Goal: Task Accomplishment & Management: Complete application form

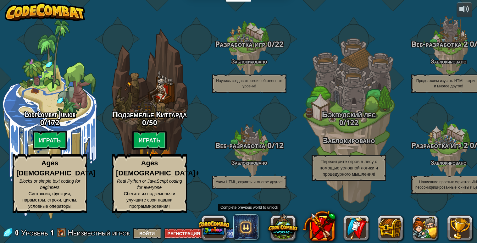
select select "ru"
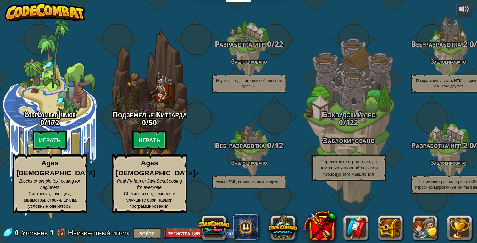
click at [185, 231] on button "Регистрация" at bounding box center [183, 233] width 39 height 10
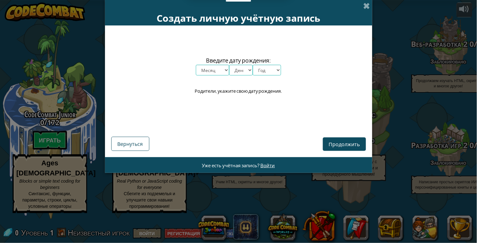
click at [211, 68] on select "Месяц январь февраль март апрель май июнь июль август сентябрь октябрь ноябрь д…" at bounding box center [212, 70] width 33 height 11
select select "9"
click at [196, 65] on select "Месяц январь февраль март апрель май июнь июль август сентябрь октябрь ноябрь д…" at bounding box center [212, 70] width 33 height 11
click at [246, 68] on select "День 1 2 3 4 5 6 7 8 9 10 11 12 13 14 15 16 17 18 19 20 21 22 23 24 25 26 27 28…" at bounding box center [241, 70] width 24 height 11
select select "20"
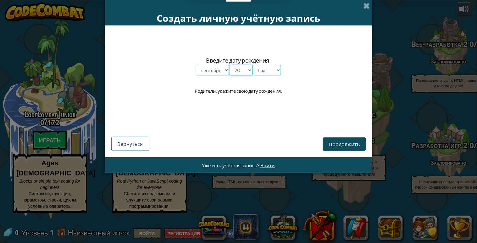
click at [229, 65] on select "День 1 2 3 4 5 6 7 8 9 10 11 12 13 14 15 16 17 18 19 20 21 22 23 24 25 26 27 28…" at bounding box center [241, 70] width 24 height 11
click at [267, 70] on select "Год 2025 2024 2023 2022 2021 2020 2019 2018 2017 2016 2015 2014 2013 2012 2011 …" at bounding box center [267, 70] width 28 height 11
select select "2015"
click at [253, 65] on select "Год 2025 2024 2023 2022 2021 2020 2019 2018 2017 2016 2015 2014 2013 2012 2011 …" at bounding box center [267, 70] width 28 height 11
click at [343, 146] on span "Продолжить" at bounding box center [344, 144] width 31 height 7
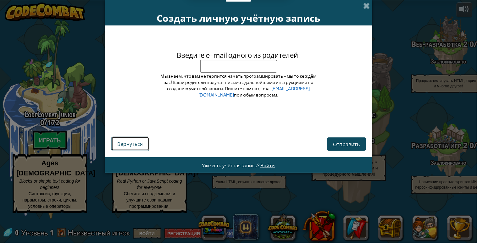
click at [125, 142] on span "Вернуться" at bounding box center [130, 143] width 25 height 7
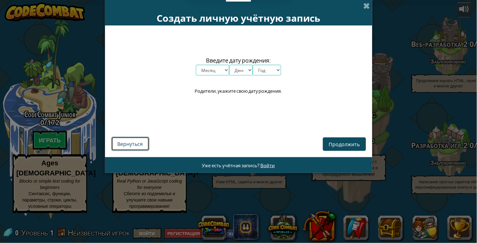
click at [132, 142] on span "Вернуться" at bounding box center [130, 143] width 25 height 7
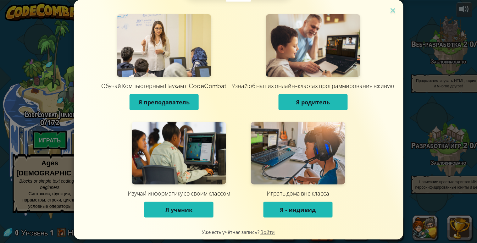
click at [177, 209] on span "Я ученик" at bounding box center [178, 210] width 27 height 8
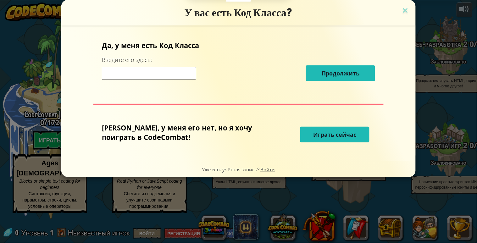
click at [173, 73] on input at bounding box center [149, 73] width 94 height 13
type input "BathMoonDish"
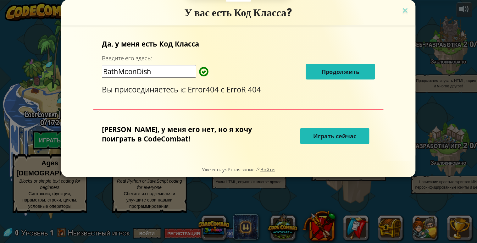
click at [332, 70] on span "Продолжить" at bounding box center [340, 72] width 38 height 8
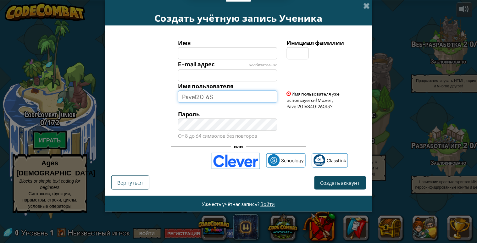
click at [217, 96] on input "Pavel2016S" at bounding box center [227, 97] width 99 height 12
type input "P"
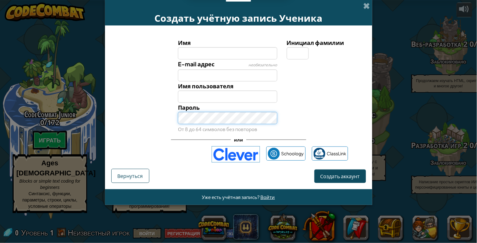
click at [228, 127] on div "Пароль От 8 до 64 символов без повторов" at bounding box center [227, 118] width 109 height 31
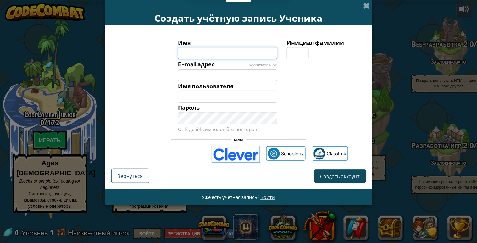
click at [241, 53] on input "Имя" at bounding box center [227, 53] width 99 height 12
type input "ю"
type input "j"
type input "Juleana"
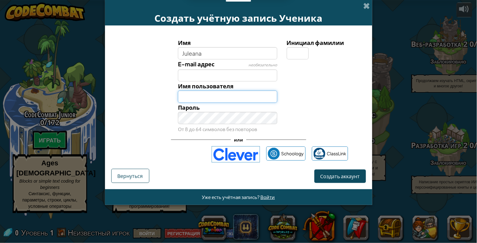
type input "Juleana"
click at [211, 95] on input "Juleana" at bounding box center [227, 97] width 99 height 12
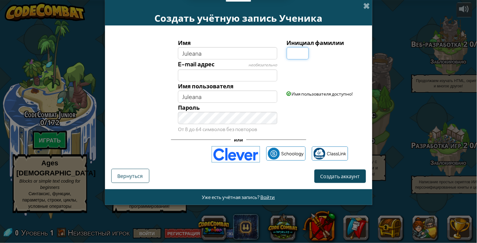
click at [296, 52] on input "Инициал фамилии" at bounding box center [298, 53] width 22 height 12
type input "N"
type input "JuleanaN"
click at [207, 74] on input "E-mail адрес" at bounding box center [227, 75] width 99 height 12
click at [221, 71] on input "E-mail адрес" at bounding box center [227, 75] width 99 height 12
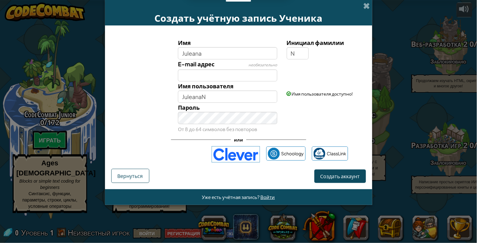
click at [324, 76] on div "E-mail адрес необязательно" at bounding box center [238, 70] width 261 height 22
click at [93, 109] on div "Создать учётную запись Ученика Имя Juleana Инициал фамилии N E-mail адрес необя…" at bounding box center [238, 121] width 477 height 243
click at [136, 112] on div "Пароль От 8 до 64 символов без повторов" at bounding box center [238, 118] width 261 height 31
click at [323, 117] on div "Пароль От 8 до 64 символов без повторов" at bounding box center [238, 118] width 261 height 31
click at [338, 175] on span "Создать аккаунт" at bounding box center [340, 176] width 40 height 7
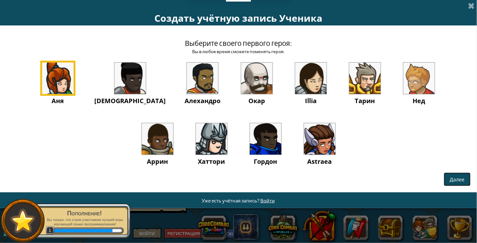
click at [461, 175] on button "Далее" at bounding box center [457, 180] width 27 height 14
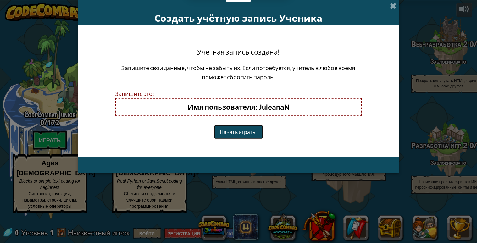
click at [228, 128] on button "Начать играть!" at bounding box center [238, 132] width 49 height 14
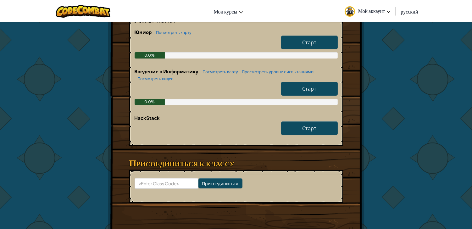
scroll to position [174, 0]
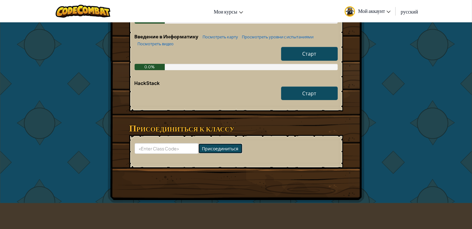
click at [214, 146] on input "Присоединиться" at bounding box center [220, 148] width 44 height 10
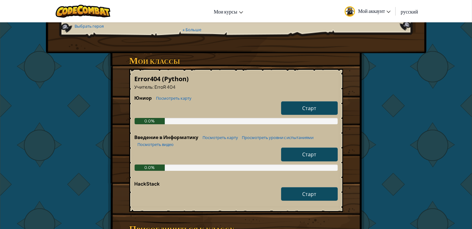
scroll to position [105, 0]
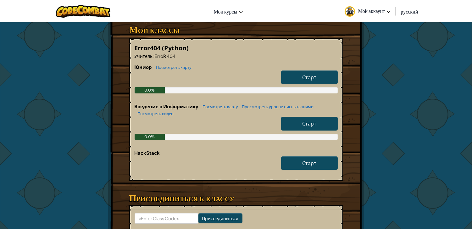
click at [310, 71] on link "Старт" at bounding box center [309, 77] width 57 height 14
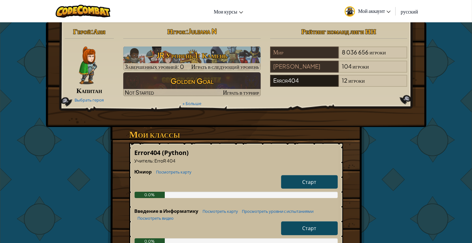
select select "ru"
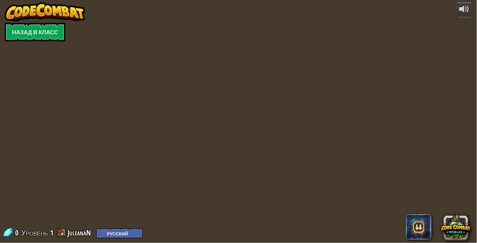
select select "ru"
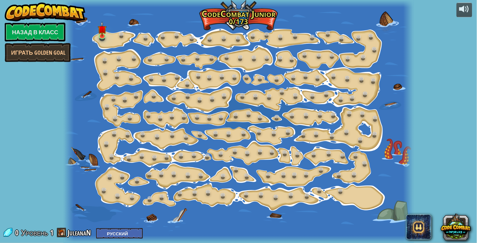
select select "ru"
click at [37, 24] on link "Назад в класс" at bounding box center [35, 32] width 61 height 19
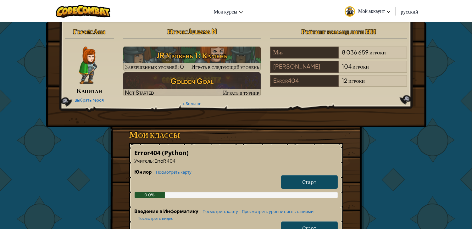
click at [375, 12] on span "Мой аккаунт" at bounding box center [374, 11] width 33 height 7
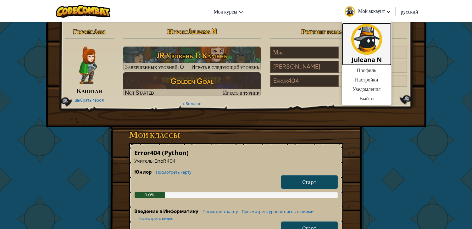
click at [358, 48] on img at bounding box center [366, 39] width 31 height 31
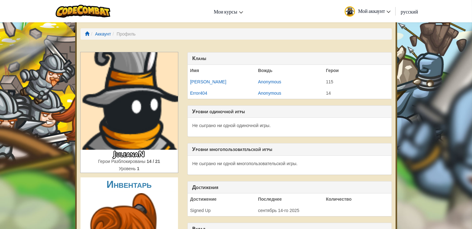
click at [384, 12] on span "Мой аккаунт" at bounding box center [374, 11] width 33 height 7
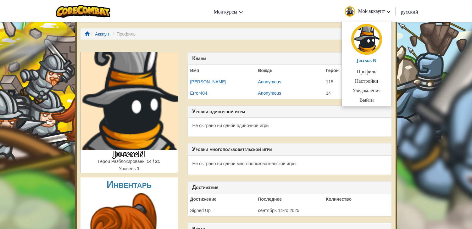
click at [384, 12] on span "Мой аккаунт" at bounding box center [374, 11] width 33 height 7
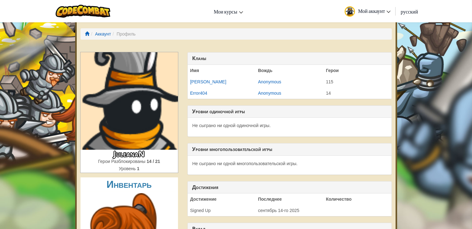
click at [387, 11] on icon at bounding box center [389, 12] width 4 height 2
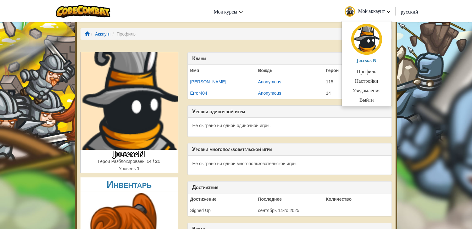
click at [387, 11] on icon at bounding box center [389, 12] width 4 height 2
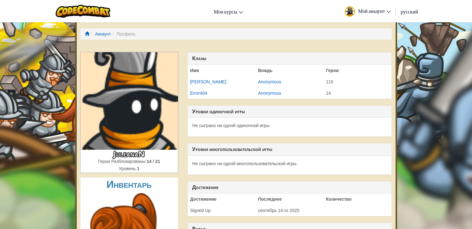
click at [387, 11] on icon at bounding box center [389, 12] width 4 height 2
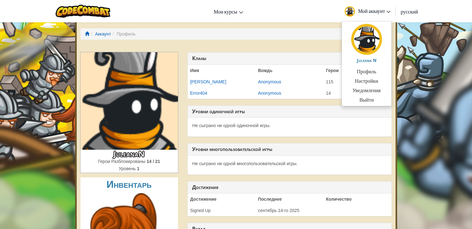
click at [415, 11] on span "русский" at bounding box center [408, 11] width 17 height 7
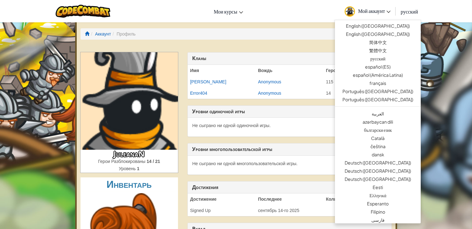
click at [393, 7] on link "Мой аккаунт" at bounding box center [367, 11] width 52 height 20
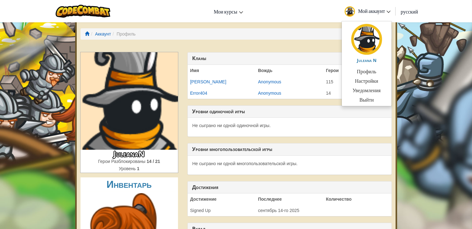
click at [393, 7] on link "Мой аккаунт" at bounding box center [367, 11] width 52 height 20
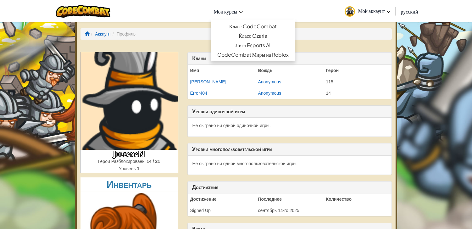
click at [242, 13] on icon at bounding box center [241, 12] width 4 height 2
click at [217, 4] on link "Мои курсы" at bounding box center [229, 11] width 36 height 17
click at [222, 11] on span "Мои курсы" at bounding box center [226, 11] width 24 height 7
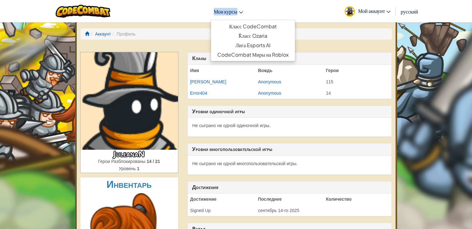
click at [222, 11] on span "Мои курсы" at bounding box center [226, 11] width 24 height 7
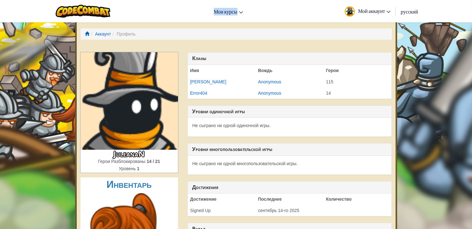
select select "ru"
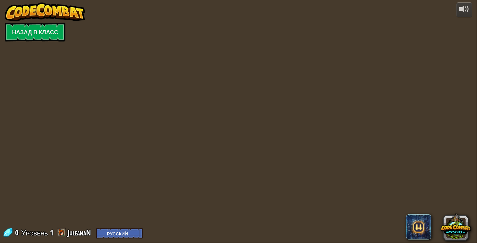
select select "ru"
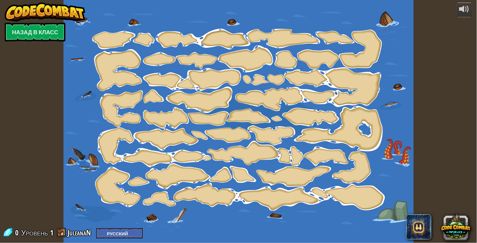
select select "ru"
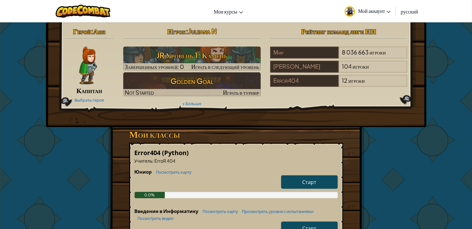
click at [369, 8] on span "Мой аккаунт" at bounding box center [374, 11] width 33 height 7
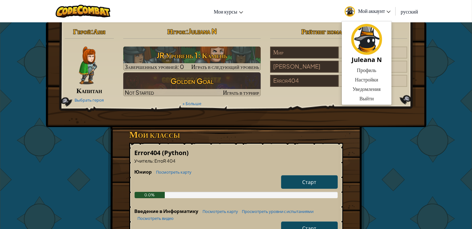
click at [447, 50] on div "Герой : [PERSON_NAME] Выбрать героя Игрок : Juleana N JR Уровень 1: Камень Заве…" at bounding box center [236, 199] width 472 height 355
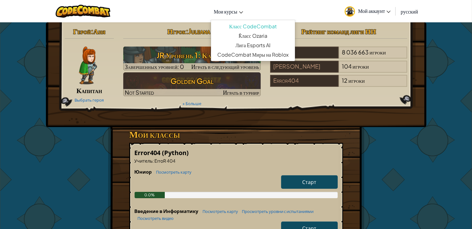
click at [241, 11] on icon at bounding box center [241, 12] width 4 height 2
click at [455, 60] on div "Герой : [PERSON_NAME] Выбрать героя Игрок : Juleana N JR Уровень 1: Камень Заве…" at bounding box center [236, 199] width 472 height 355
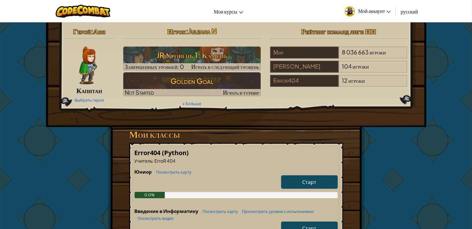
select select "ru"
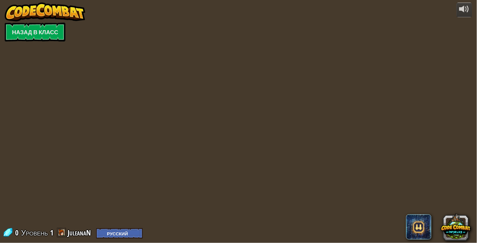
select select "ru"
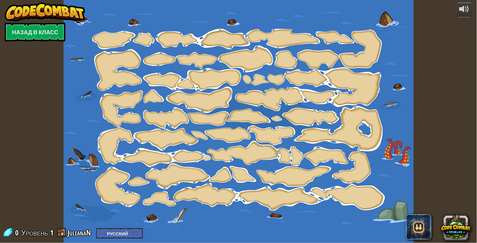
select select "ru"
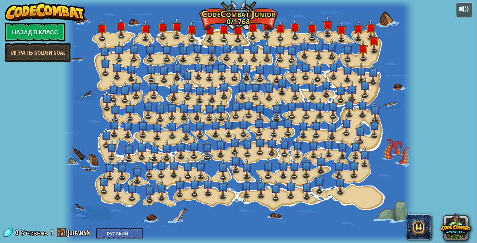
select select "ru"
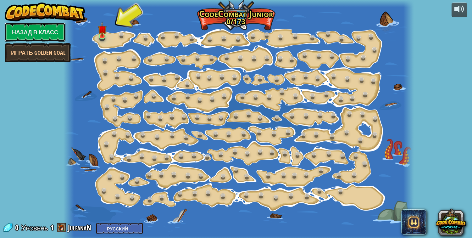
click at [27, 35] on link "Назад в класс" at bounding box center [35, 32] width 61 height 19
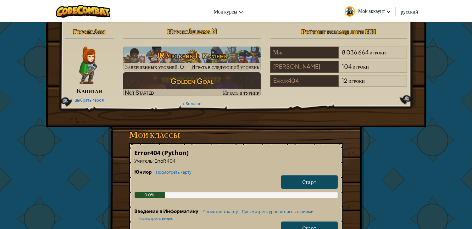
select select "ru"
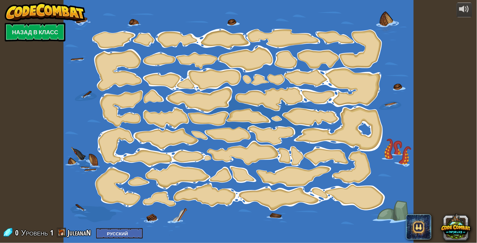
select select "ru"
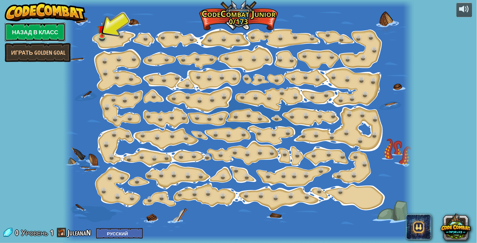
click at [38, 35] on link "Назад в класс" at bounding box center [35, 32] width 61 height 19
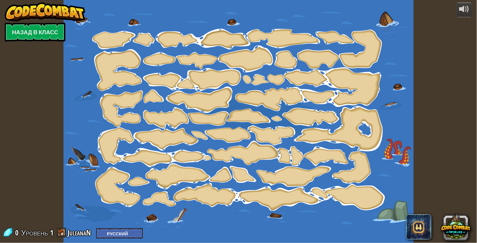
select select "ru"
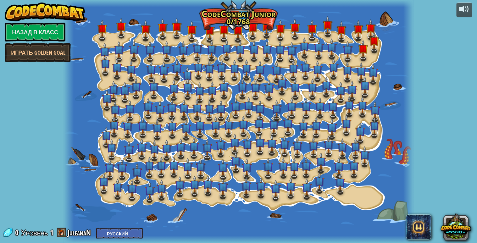
select select "ru"
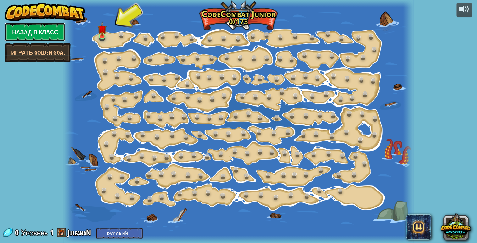
click at [47, 32] on link "Назад в класс" at bounding box center [35, 32] width 61 height 19
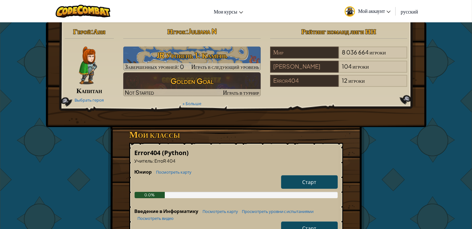
click at [98, 60] on div at bounding box center [88, 66] width 47 height 38
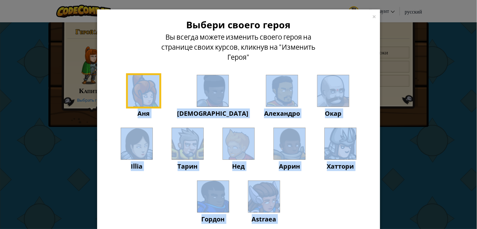
click at [152, 128] on img at bounding box center [136, 143] width 31 height 31
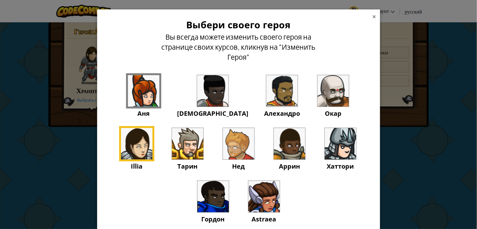
click at [372, 12] on div "×" at bounding box center [374, 15] width 4 height 7
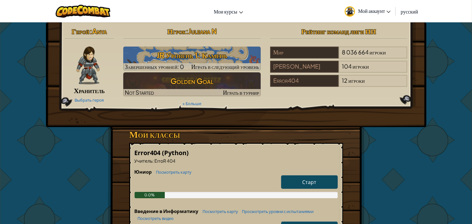
click at [95, 77] on img at bounding box center [87, 66] width 23 height 38
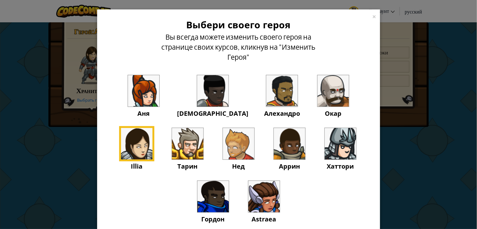
click at [248, 191] on img at bounding box center [263, 196] width 31 height 31
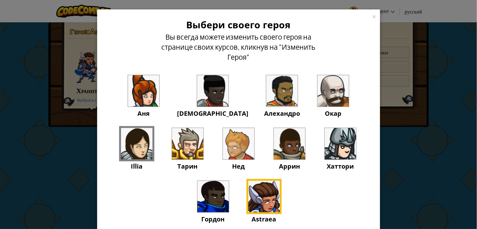
click at [59, 68] on div "× Выбери своего героя Вы всегда можете изменить своего героя на странице своих …" at bounding box center [238, 114] width 477 height 229
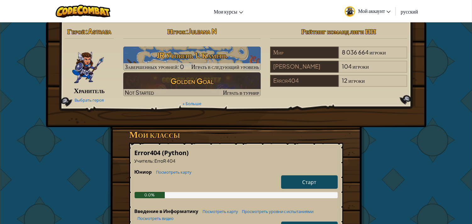
click at [309, 178] on span "Старт" at bounding box center [309, 181] width 14 height 7
select select "ru"
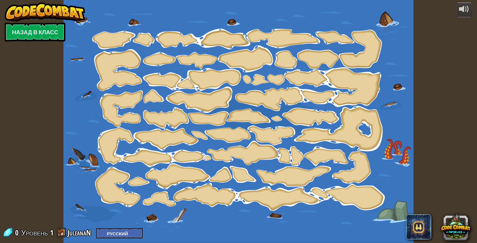
select select "ru"
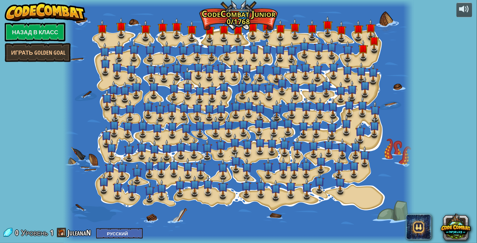
select select "ru"
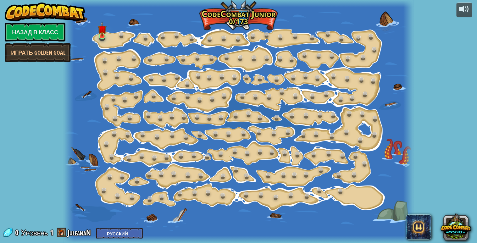
select select "ru"
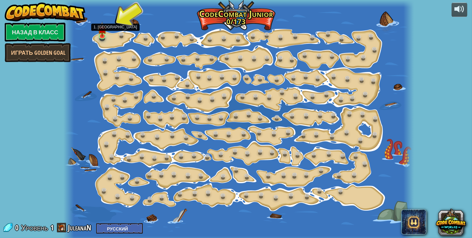
click at [100, 24] on img at bounding box center [102, 29] width 9 height 15
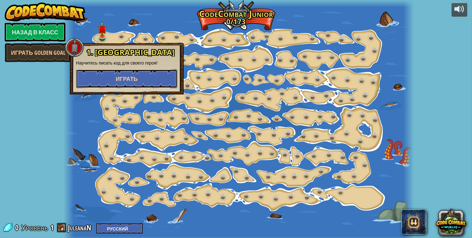
click at [125, 73] on button "Играть" at bounding box center [126, 78] width 101 height 19
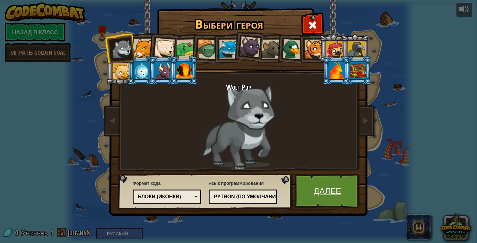
click at [335, 190] on link "Далее" at bounding box center [328, 191] width 66 height 35
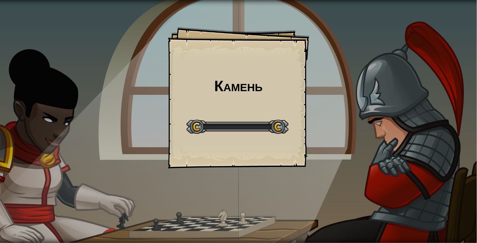
drag, startPoint x: 335, startPoint y: 190, endPoint x: 332, endPoint y: 189, distance: 3.4
click at [333, 189] on div "Камень Goals Start Level Ошибка загрузки с сервера Чтобы пройти этот уровень, н…" at bounding box center [238, 121] width 477 height 243
click at [332, 189] on div "Камень Goals Start Level Ошибка загрузки с сервера Чтобы пройти этот уровень, н…" at bounding box center [238, 121] width 477 height 243
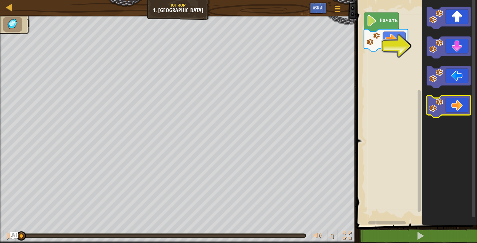
click at [458, 109] on icon "Рабочая область Blockly" at bounding box center [449, 107] width 44 height 22
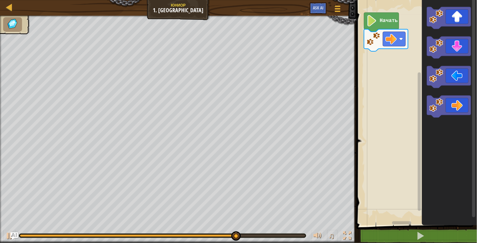
click at [428, 92] on icon "Рабочая область Blockly" at bounding box center [449, 111] width 55 height 228
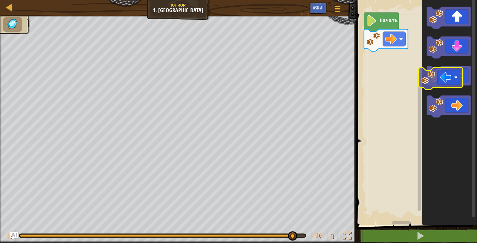
click at [432, 76] on image "Рабочая область Blockly" at bounding box center [436, 76] width 14 height 14
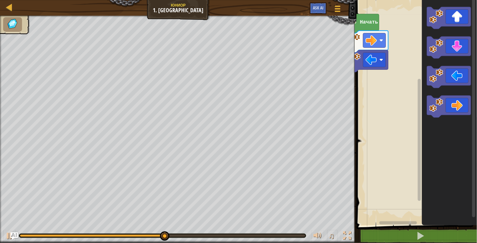
click at [82, 57] on div "[PERSON_NAME] 1. Камень Меню игры Ask AI 1 הההההההההההההההההההההההההההההההההההה…" at bounding box center [238, 121] width 477 height 243
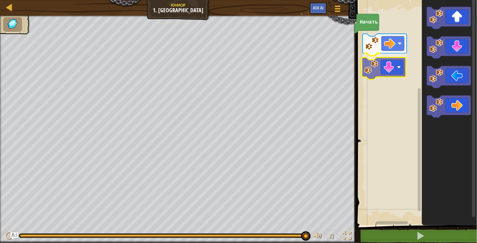
click at [375, 69] on div "Начать" at bounding box center [415, 111] width 122 height 228
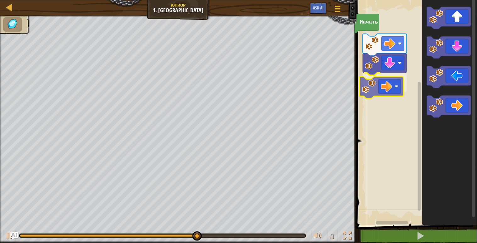
click at [378, 82] on div "Начать" at bounding box center [415, 111] width 122 height 228
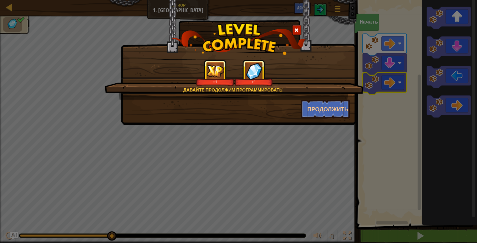
click at [220, 71] on img at bounding box center [215, 71] width 18 height 12
click at [321, 102] on button "Продолжить" at bounding box center [325, 109] width 49 height 19
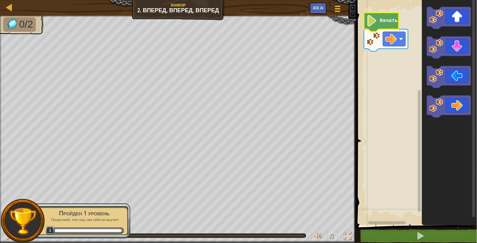
click at [392, 19] on text "Начать" at bounding box center [389, 21] width 18 height 6
click at [378, 24] on icon "Рабочая область Blockly" at bounding box center [381, 22] width 35 height 19
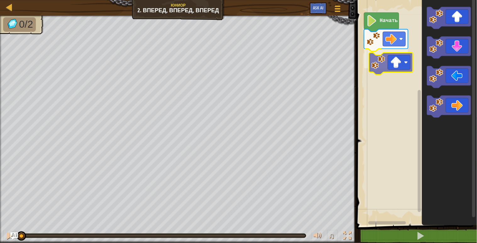
click at [405, 56] on div "Начать" at bounding box center [415, 111] width 122 height 228
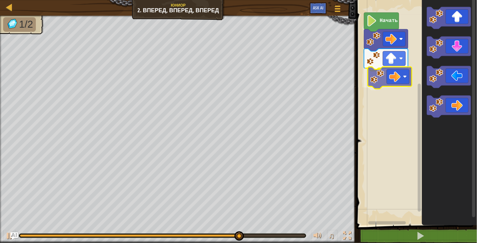
click at [403, 70] on div "Начать" at bounding box center [415, 111] width 122 height 228
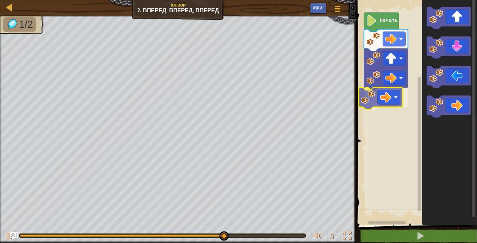
click at [392, 98] on div "Начать" at bounding box center [415, 111] width 122 height 228
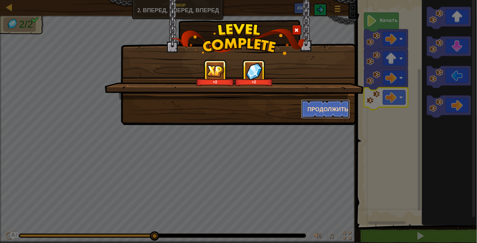
click at [318, 109] on button "Продолжить" at bounding box center [325, 109] width 49 height 19
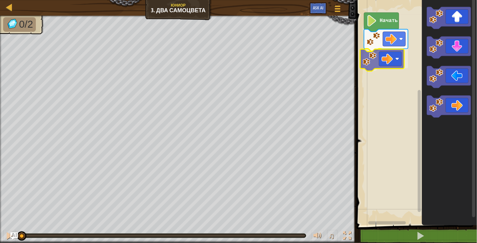
click at [398, 51] on div "Начать" at bounding box center [415, 111] width 122 height 228
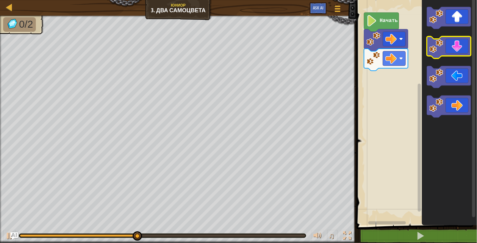
click at [456, 47] on icon "Рабочая область Blockly" at bounding box center [449, 47] width 44 height 22
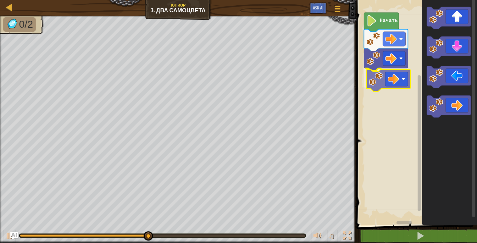
click at [397, 84] on div "Начать" at bounding box center [415, 111] width 122 height 228
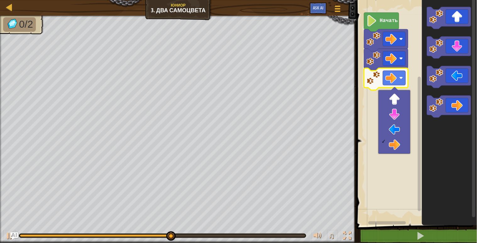
click at [369, 107] on rect "Рабочая область Blockly" at bounding box center [415, 111] width 122 height 228
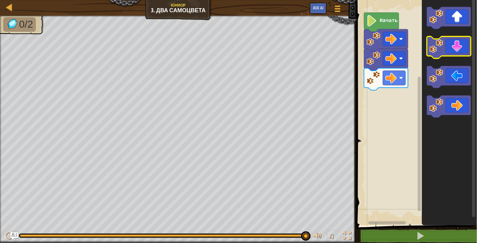
click at [447, 46] on icon "Рабочая область Blockly" at bounding box center [449, 47] width 44 height 22
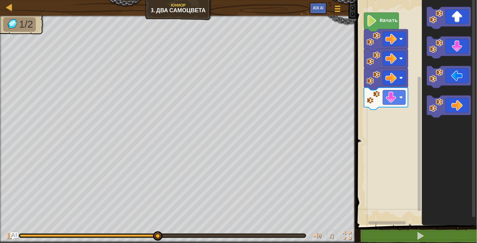
click at [420, 86] on div "Начать" at bounding box center [415, 111] width 122 height 228
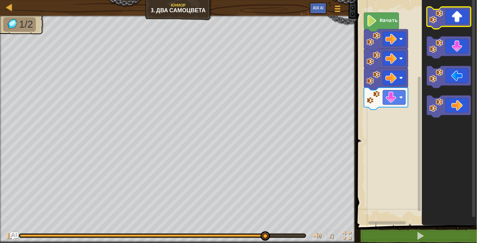
click at [437, 21] on image "Рабочая область Blockly" at bounding box center [436, 17] width 14 height 14
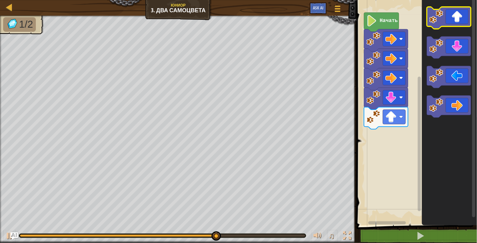
click at [437, 21] on image "Рабочая область Blockly" at bounding box center [436, 17] width 14 height 14
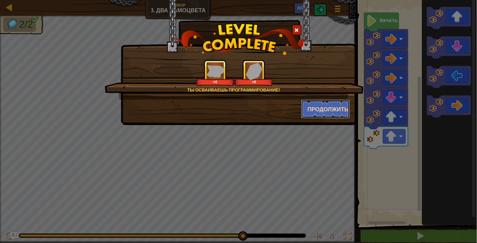
click at [344, 106] on button "Продолжить" at bounding box center [325, 109] width 49 height 19
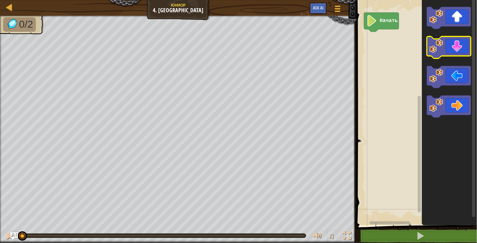
click at [442, 49] on image "Рабочая область Blockly" at bounding box center [436, 46] width 14 height 14
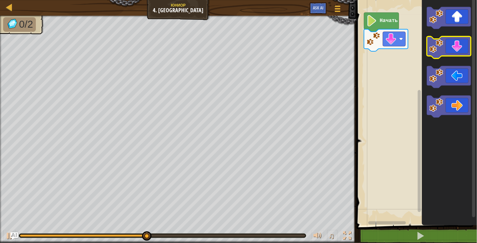
click at [436, 46] on image "Рабочая область Blockly" at bounding box center [436, 46] width 14 height 14
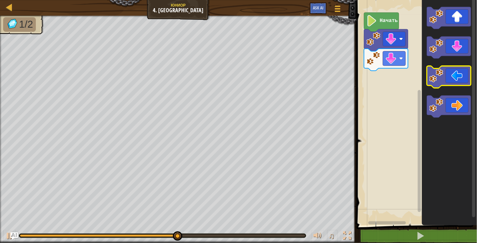
click at [436, 76] on image "Рабочая область Blockly" at bounding box center [436, 76] width 14 height 14
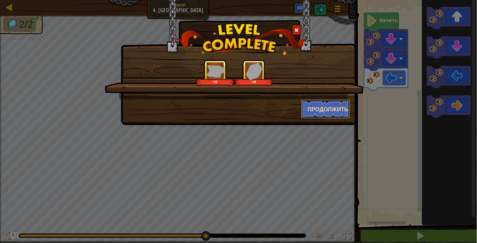
click at [323, 109] on button "Продолжить" at bounding box center [325, 109] width 49 height 19
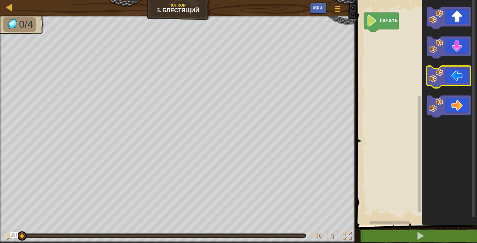
click at [435, 74] on image "Рабочая область Blockly" at bounding box center [436, 76] width 14 height 14
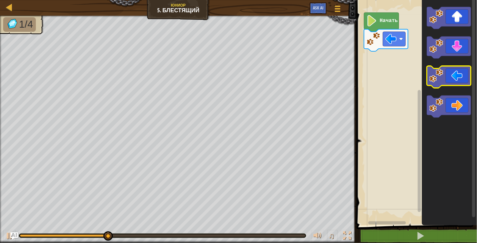
click at [433, 80] on image "Рабочая область Blockly" at bounding box center [436, 76] width 14 height 14
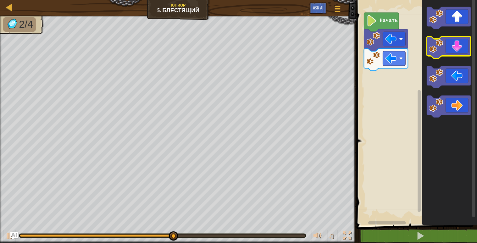
click at [435, 42] on image "Рабочая область Blockly" at bounding box center [436, 46] width 14 height 14
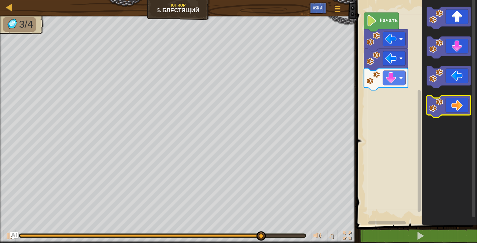
click at [433, 107] on image "Рабочая область Blockly" at bounding box center [436, 105] width 14 height 14
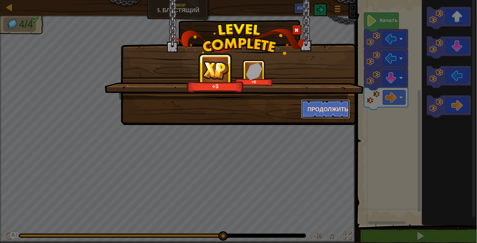
drag, startPoint x: 329, startPoint y: 107, endPoint x: 322, endPoint y: 105, distance: 7.5
click at [322, 105] on button "Продолжить" at bounding box center [325, 109] width 49 height 19
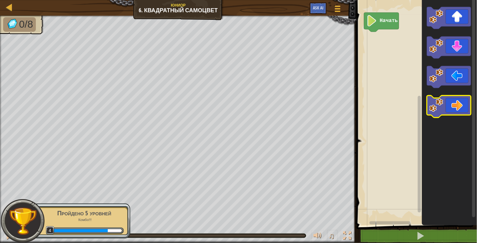
click at [442, 107] on image "Рабочая область Blockly" at bounding box center [436, 105] width 14 height 14
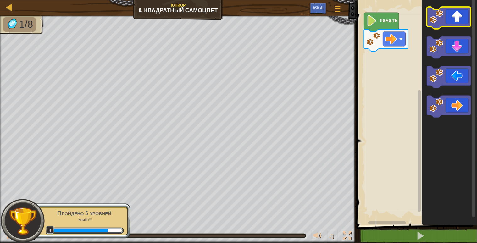
click at [445, 15] on icon "Рабочая область Blockly" at bounding box center [449, 18] width 44 height 22
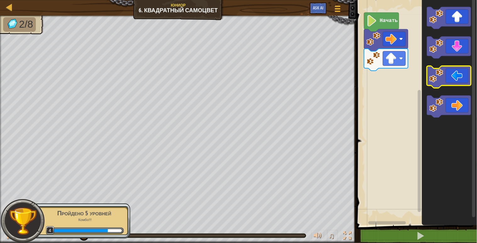
click at [430, 74] on image "Рабочая область Blockly" at bounding box center [436, 76] width 14 height 14
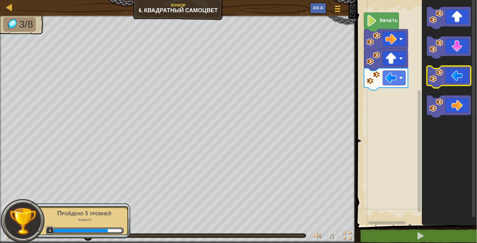
click at [430, 74] on image "Рабочая область Blockly" at bounding box center [436, 76] width 14 height 14
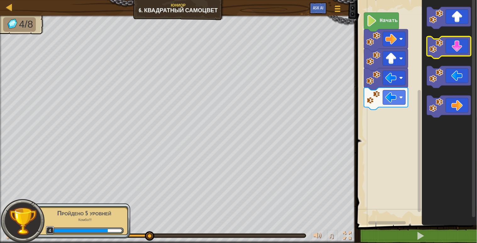
click at [441, 48] on image "Рабочая область Blockly" at bounding box center [436, 46] width 14 height 14
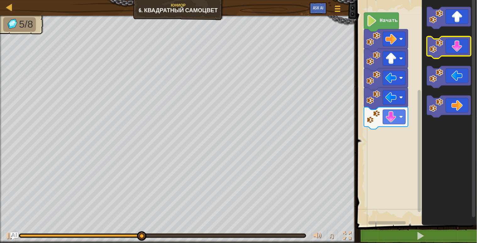
click at [441, 48] on image "Рабочая область Blockly" at bounding box center [436, 46] width 14 height 14
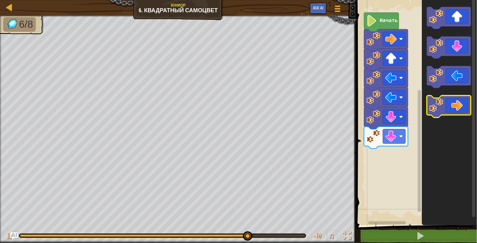
click at [442, 108] on image "Рабочая область Blockly" at bounding box center [436, 105] width 14 height 14
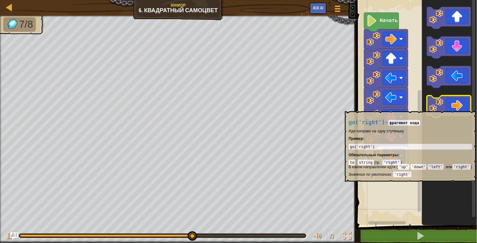
click at [441, 108] on image "Рабочая область Blockly" at bounding box center [436, 105] width 14 height 14
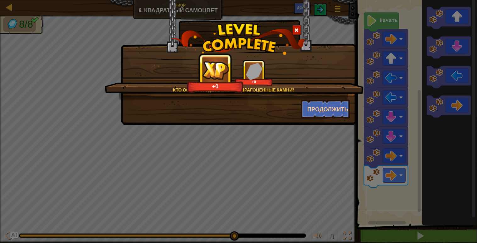
click at [294, 28] on span at bounding box center [296, 30] width 4 height 4
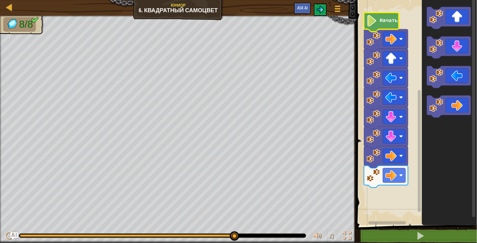
click at [384, 20] on text "Начать" at bounding box center [389, 21] width 18 height 6
click at [376, 21] on image "Рабочая область Blockly" at bounding box center [371, 20] width 11 height 11
click at [435, 24] on icon "Рабочая область Blockly" at bounding box center [449, 18] width 44 height 22
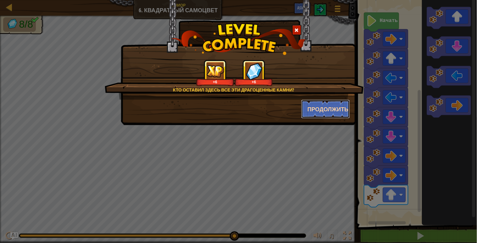
click at [314, 103] on button "Продолжить" at bounding box center [325, 109] width 49 height 19
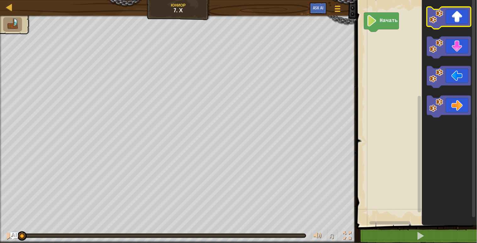
click at [447, 20] on icon "Рабочая область Blockly" at bounding box center [449, 18] width 44 height 22
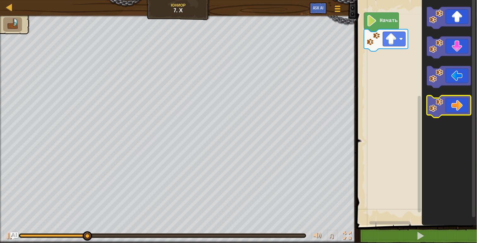
click at [435, 109] on image "Рабочая область Blockly" at bounding box center [436, 105] width 14 height 14
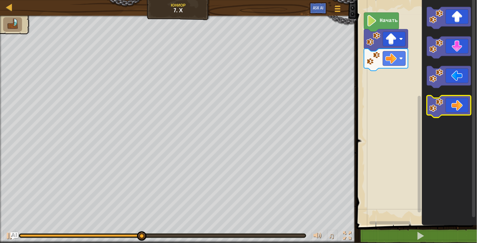
click at [435, 105] on image "Рабочая область Blockly" at bounding box center [436, 105] width 14 height 14
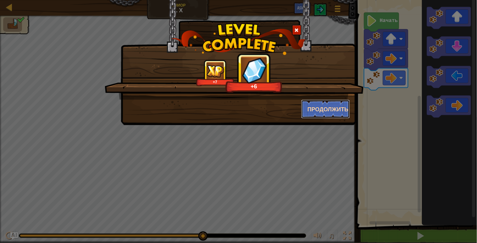
click at [323, 106] on button "Продолжить" at bounding box center [325, 109] width 49 height 19
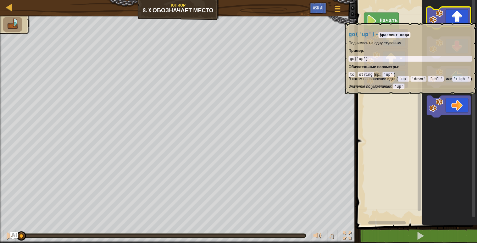
click at [440, 22] on image "Рабочая область Blockly" at bounding box center [436, 17] width 14 height 14
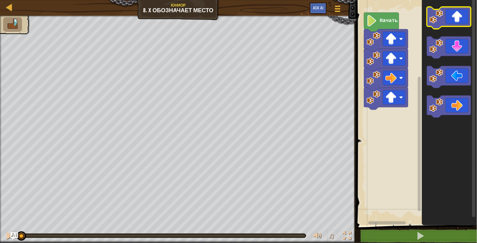
click at [440, 22] on image "Рабочая область Blockly" at bounding box center [436, 17] width 14 height 14
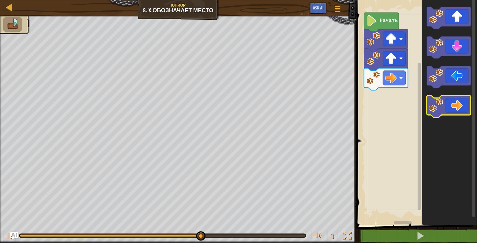
click at [441, 103] on image "Рабочая область Blockly" at bounding box center [436, 105] width 14 height 14
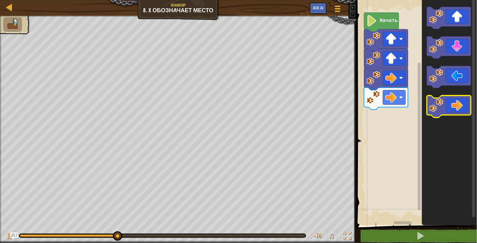
click at [441, 104] on image "Рабочая область Blockly" at bounding box center [436, 105] width 14 height 14
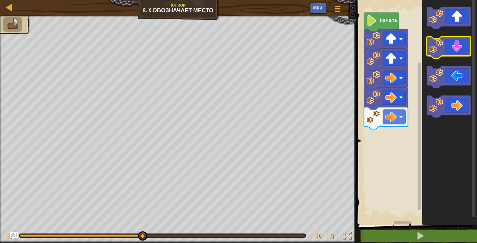
click at [438, 49] on image "Рабочая область Blockly" at bounding box center [436, 46] width 14 height 14
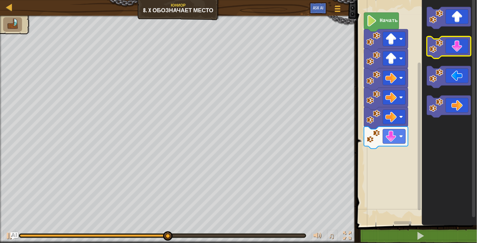
click at [438, 49] on image "Рабочая область Blockly" at bounding box center [436, 46] width 14 height 14
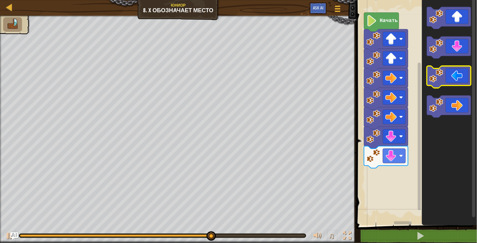
click at [433, 77] on image "Рабочая область Blockly" at bounding box center [436, 76] width 14 height 14
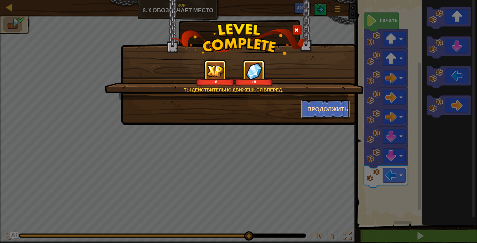
click at [332, 107] on button "Продолжить" at bounding box center [325, 109] width 49 height 19
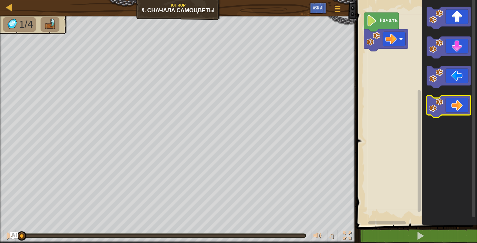
click at [433, 110] on image "Рабочая область Blockly" at bounding box center [436, 105] width 14 height 14
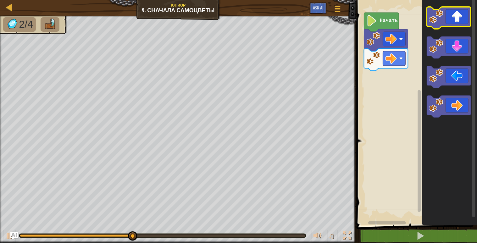
click at [437, 13] on image "Рабочая область Blockly" at bounding box center [436, 17] width 14 height 14
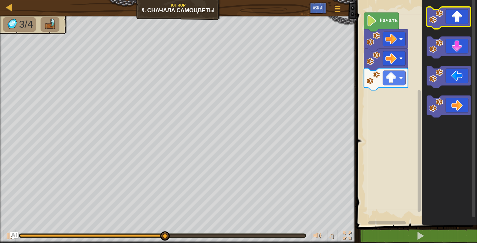
click at [431, 19] on image "Рабочая область Blockly" at bounding box center [436, 17] width 14 height 14
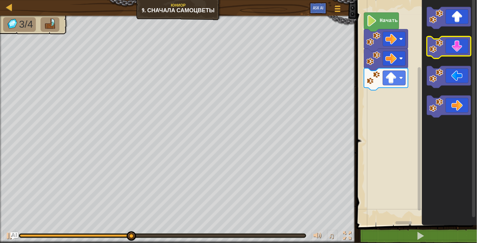
click at [440, 53] on icon "Рабочая область Blockly" at bounding box center [449, 47] width 44 height 22
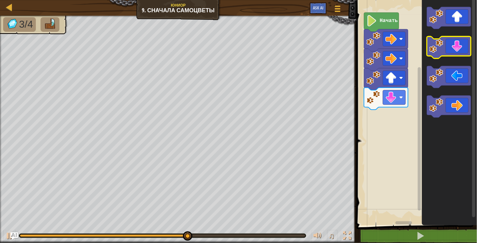
click at [434, 49] on image "Рабочая область Blockly" at bounding box center [436, 46] width 14 height 14
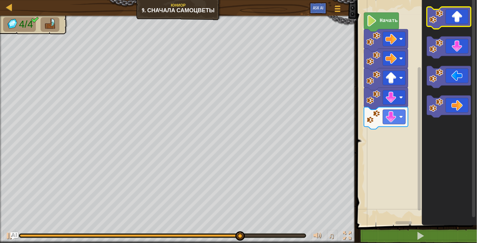
click at [442, 13] on image "Рабочая область Blockly" at bounding box center [436, 17] width 14 height 14
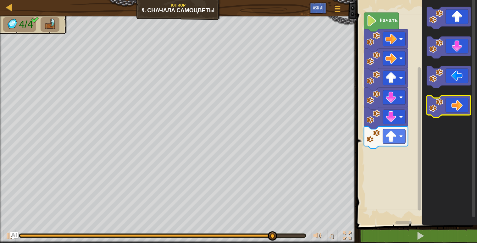
click at [462, 96] on icon "Рабочая область Blockly" at bounding box center [449, 107] width 44 height 22
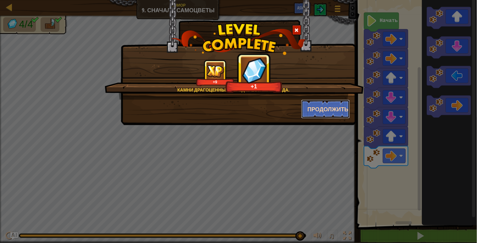
click at [325, 108] on button "Продолжить" at bounding box center [325, 109] width 49 height 19
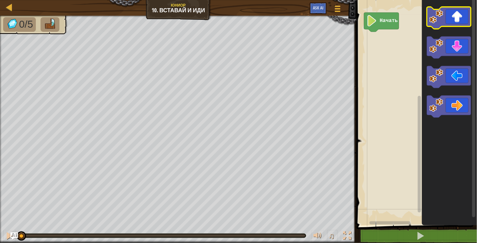
click at [443, 16] on icon "Рабочая область Blockly" at bounding box center [449, 18] width 44 height 22
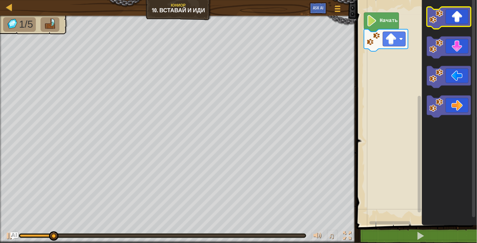
click at [438, 17] on image "Рабочая область Blockly" at bounding box center [436, 17] width 14 height 14
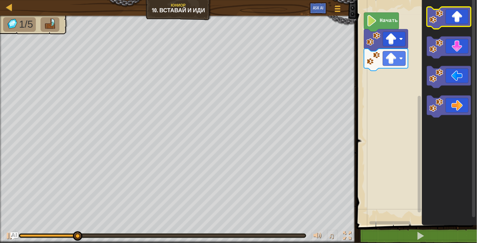
click at [438, 17] on image "Рабочая область Blockly" at bounding box center [436, 17] width 14 height 14
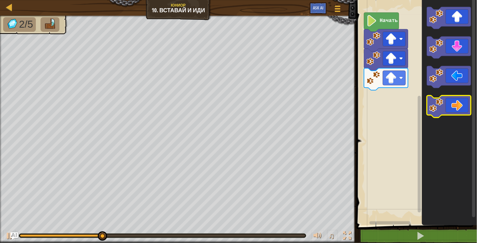
click at [436, 112] on icon "Рабочая область Blockly" at bounding box center [449, 107] width 44 height 22
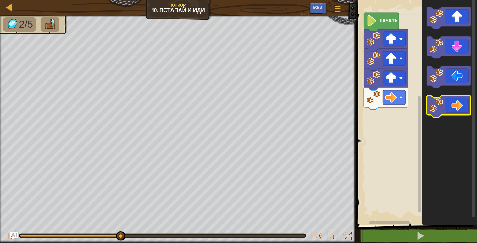
click at [436, 112] on icon "Рабочая область Blockly" at bounding box center [449, 107] width 44 height 22
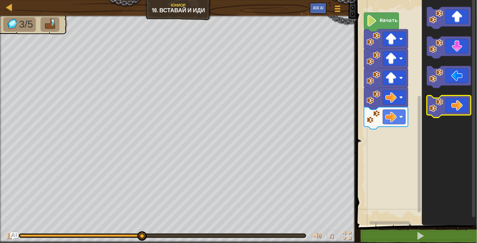
click at [436, 112] on icon "Рабочая область Blockly" at bounding box center [449, 107] width 44 height 22
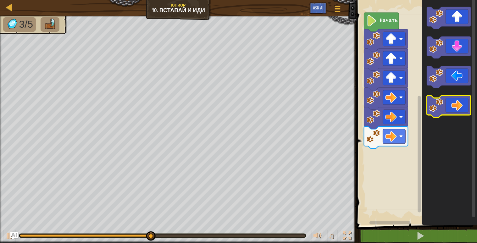
click at [436, 112] on icon "Рабочая область Blockly" at bounding box center [449, 107] width 44 height 22
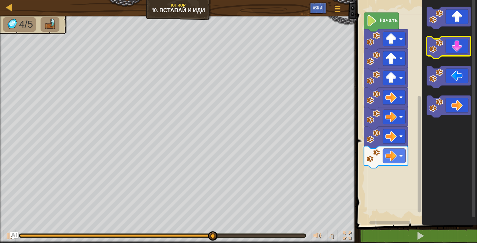
click at [444, 43] on icon "Рабочая область Blockly" at bounding box center [449, 47] width 44 height 22
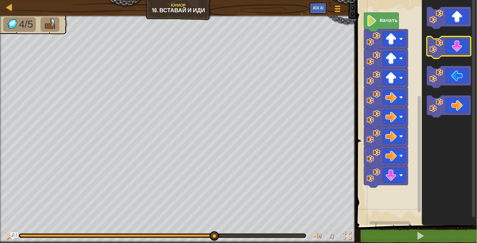
click at [444, 43] on icon "Рабочая область Blockly" at bounding box center [449, 47] width 44 height 22
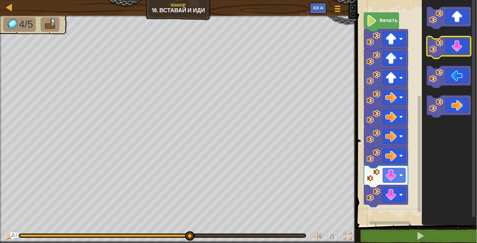
click at [444, 43] on icon "Рабочая область Blockly" at bounding box center [449, 47] width 44 height 22
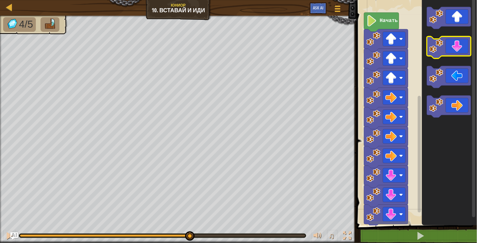
click at [444, 43] on icon "Рабочая область Blockly" at bounding box center [449, 47] width 44 height 22
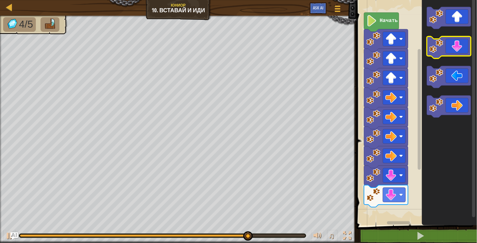
click at [437, 46] on image "Рабочая область Blockly" at bounding box center [436, 46] width 14 height 14
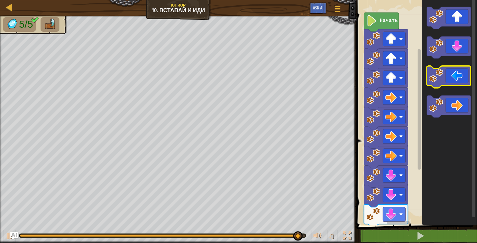
click at [439, 81] on image "Рабочая область Blockly" at bounding box center [436, 76] width 14 height 14
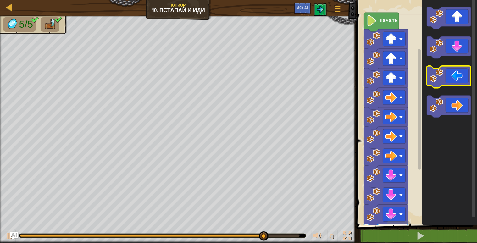
click at [439, 81] on image "Рабочая область Blockly" at bounding box center [436, 76] width 14 height 14
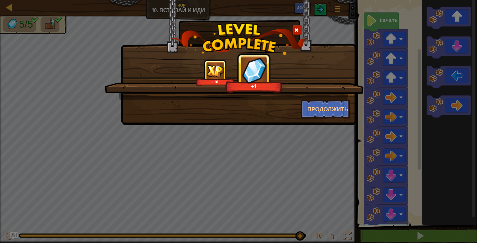
click at [297, 29] on span at bounding box center [296, 30] width 4 height 4
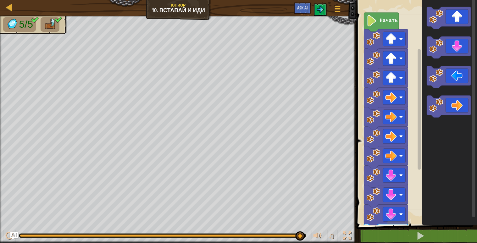
click at [393, 21] on text "Начать" at bounding box center [389, 21] width 18 height 6
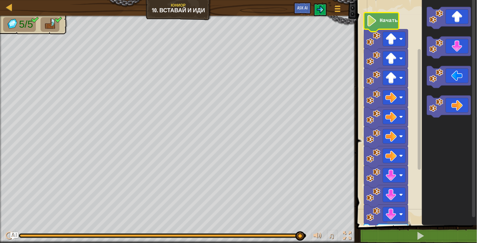
click at [393, 21] on text "Начать" at bounding box center [389, 21] width 18 height 6
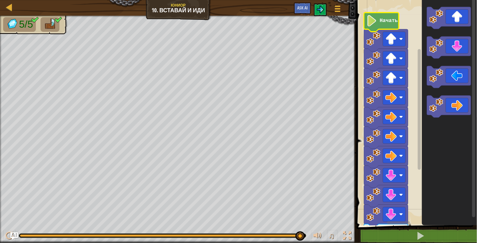
click at [393, 21] on text "Начать" at bounding box center [389, 21] width 18 height 6
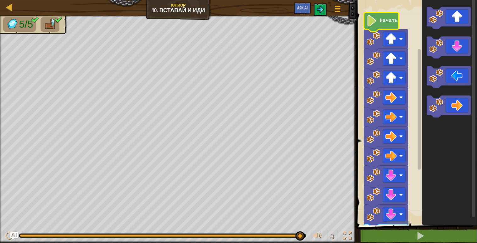
click at [393, 21] on text "Начать" at bounding box center [389, 21] width 18 height 6
click at [387, 21] on text "Начать" at bounding box center [389, 21] width 18 height 6
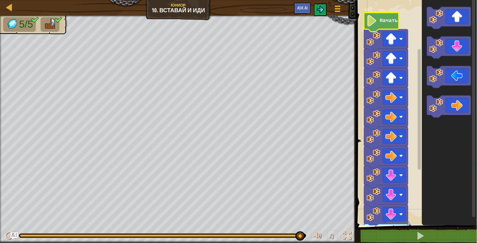
click at [387, 21] on text "Начать" at bounding box center [389, 21] width 18 height 6
click at [387, 22] on text "Начать" at bounding box center [389, 21] width 18 height 6
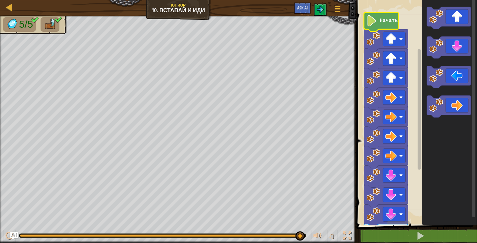
click at [387, 22] on text "Начать" at bounding box center [389, 21] width 18 height 6
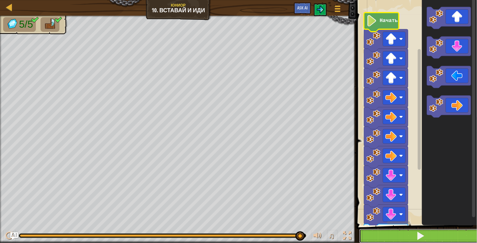
click at [385, 228] on button at bounding box center [420, 236] width 122 height 14
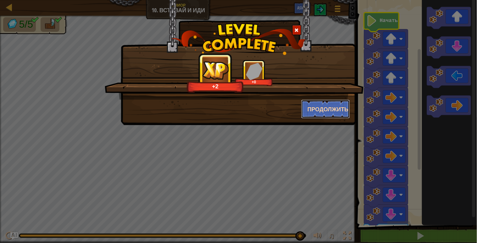
click at [334, 106] on button "Продолжить" at bounding box center [325, 109] width 49 height 19
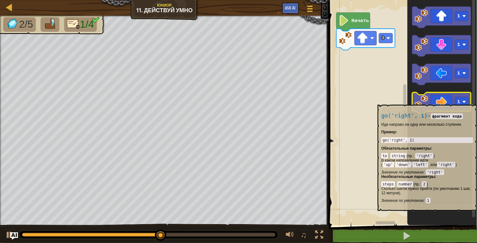
click at [420, 102] on image "Рабочая область Blockly" at bounding box center [421, 102] width 14 height 14
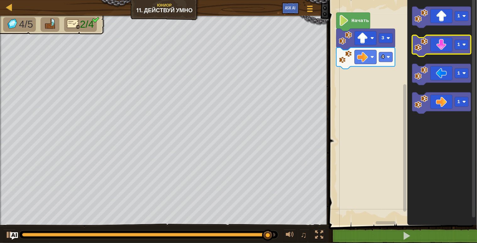
click at [427, 39] on image "Рабочая область Blockly" at bounding box center [421, 45] width 14 height 14
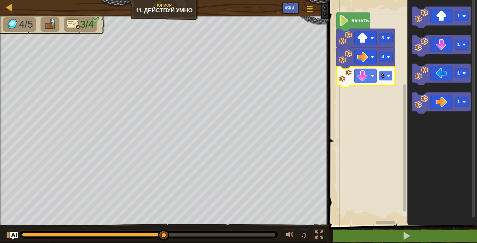
click at [390, 80] on rect "Рабочая область Blockly" at bounding box center [386, 76] width 14 height 10
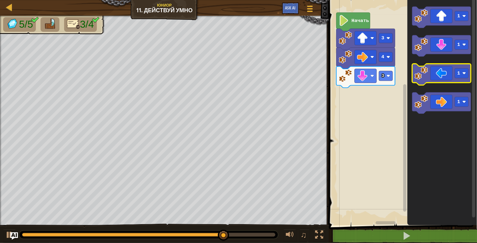
click at [443, 71] on icon "Рабочая область Blockly" at bounding box center [441, 74] width 59 height 21
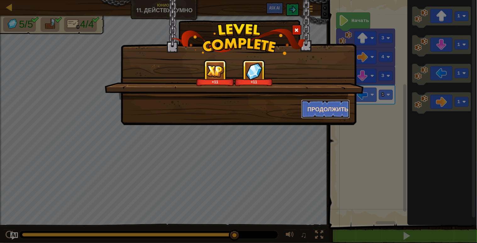
click at [338, 112] on button "Продолжить" at bounding box center [325, 109] width 49 height 19
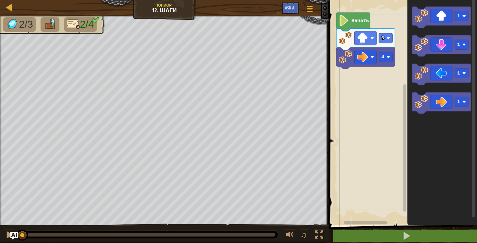
click at [50, 28] on img at bounding box center [49, 24] width 13 height 11
click at [417, 40] on image "Рабочая область Blockly" at bounding box center [421, 45] width 14 height 14
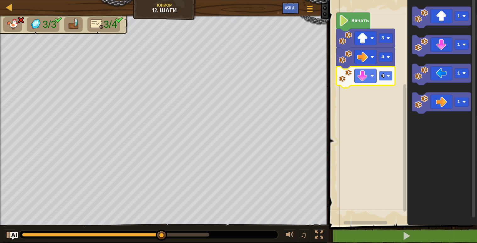
click at [390, 80] on rect "Рабочая область Blockly" at bounding box center [386, 76] width 14 height 10
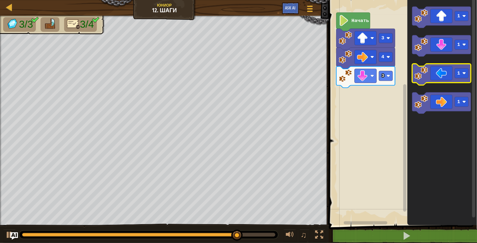
click at [420, 80] on icon "Рабочая область Blockly" at bounding box center [441, 74] width 59 height 21
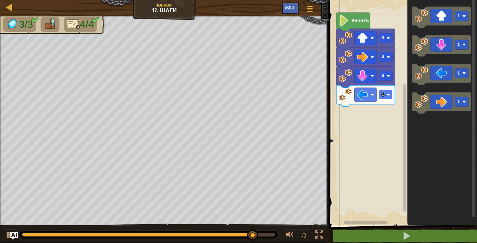
click at [387, 93] on image "Рабочая область Blockly" at bounding box center [388, 95] width 4 height 4
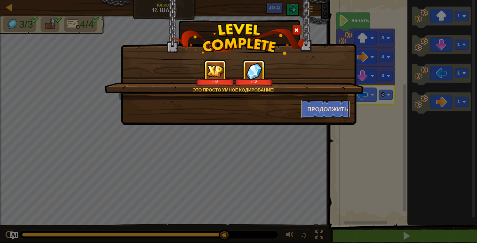
click at [327, 105] on button "Продолжить" at bounding box center [325, 109] width 49 height 19
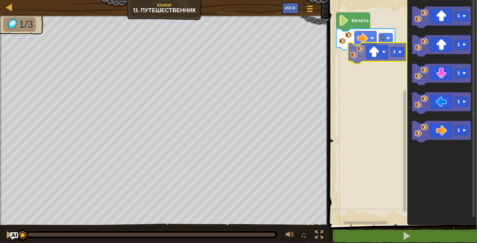
click at [354, 53] on div "2 Начать 1 1 1 1 1 1 1" at bounding box center [402, 111] width 150 height 228
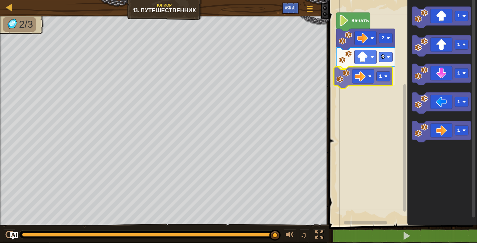
click at [345, 82] on div "Начать 2 3 1 1 1 1 1 1 1" at bounding box center [402, 111] width 150 height 228
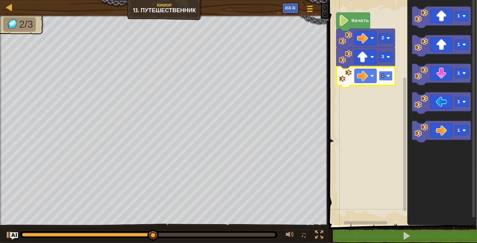
click at [391, 77] on rect "Рабочая область Blockly" at bounding box center [386, 76] width 14 height 10
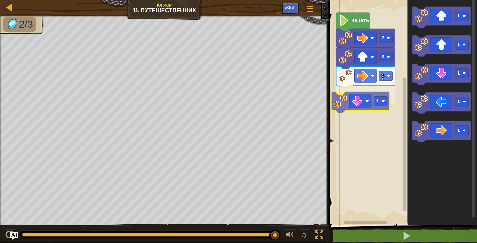
click at [338, 102] on div "Начать 2 3 1 1 1 1 1 1 1 1" at bounding box center [402, 111] width 150 height 228
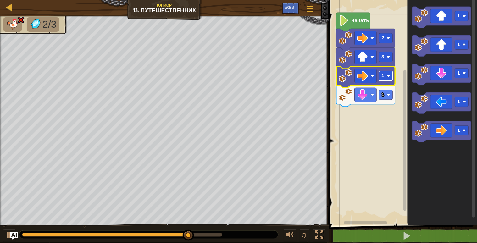
click at [381, 74] on text "1" at bounding box center [382, 76] width 3 height 6
click at [388, 79] on rect "Рабочая область Blockly" at bounding box center [386, 76] width 14 height 10
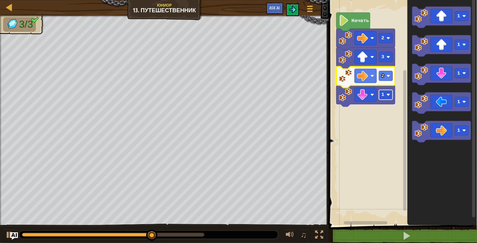
click at [387, 95] on image "Рабочая область Blockly" at bounding box center [388, 95] width 4 height 4
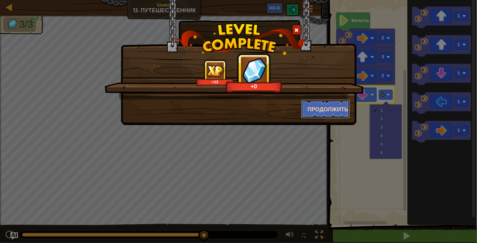
click at [334, 112] on button "Продолжить" at bounding box center [325, 109] width 49 height 19
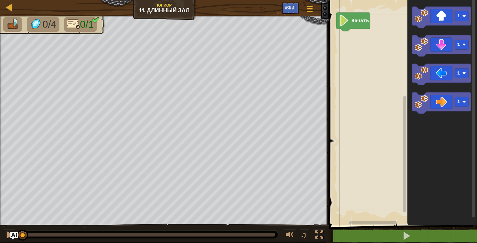
click at [356, 17] on icon "Рабочая область Blockly" at bounding box center [353, 22] width 34 height 19
click at [354, 25] on icon "Рабочая область Blockly" at bounding box center [353, 22] width 34 height 19
click at [360, 22] on text "Начать" at bounding box center [360, 21] width 18 height 6
click at [360, 21] on text "Начать" at bounding box center [360, 21] width 18 height 6
click at [343, 22] on image "Рабочая область Blockly" at bounding box center [344, 20] width 10 height 11
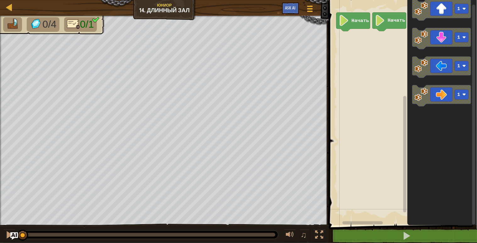
click at [376, 70] on div "Начать Начать 1 1 1 1" at bounding box center [402, 111] width 150 height 228
click at [413, 71] on g "1 1 1 1" at bounding box center [441, 52] width 59 height 107
click at [386, 88] on div "Начать Начать 1 1 1 1" at bounding box center [402, 111] width 150 height 228
click at [415, 91] on image "Рабочая область Blockly" at bounding box center [421, 95] width 14 height 14
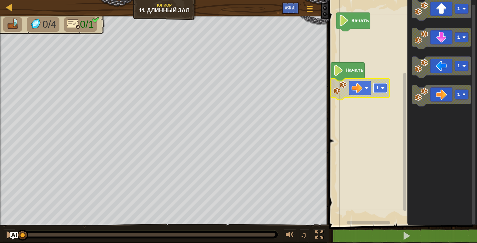
click at [381, 91] on rect "Рабочая область Blockly" at bounding box center [380, 88] width 14 height 10
click at [354, 68] on text "Начать" at bounding box center [355, 71] width 18 height 6
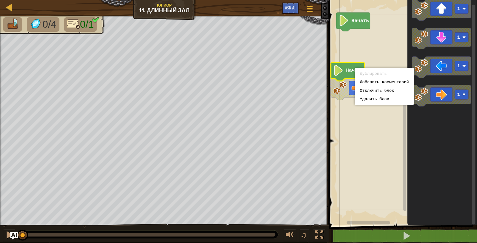
click at [387, 74] on div "Дублировать" at bounding box center [384, 73] width 49 height 5
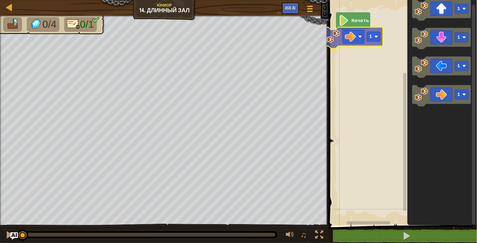
click at [330, 35] on div "Начать 1 1 1 1 1 1" at bounding box center [402, 111] width 150 height 228
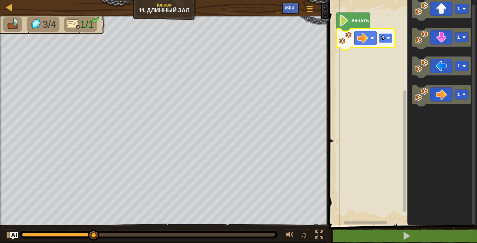
click at [389, 38] on image "Рабочая область Blockly" at bounding box center [388, 38] width 4 height 4
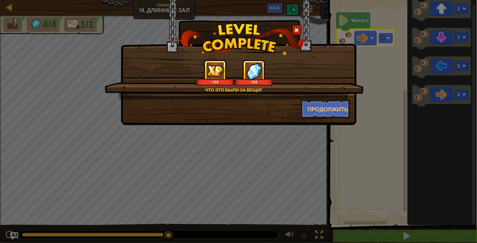
click at [299, 29] on div at bounding box center [296, 30] width 9 height 10
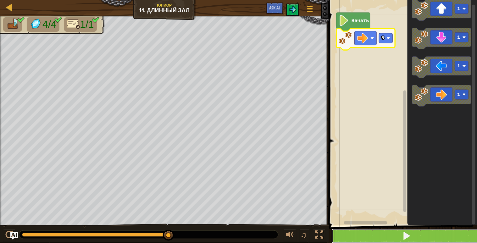
click at [428, 228] on button at bounding box center [407, 236] width 150 height 14
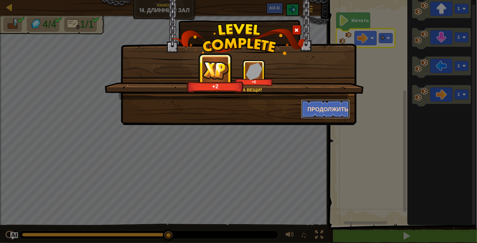
click at [330, 104] on button "Продолжить" at bounding box center [325, 109] width 49 height 19
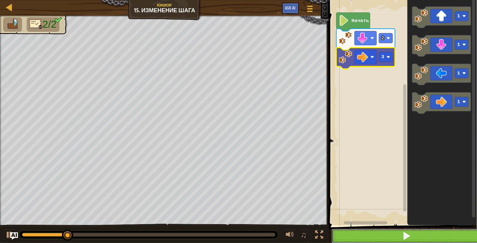
click at [360, 228] on button at bounding box center [407, 236] width 150 height 14
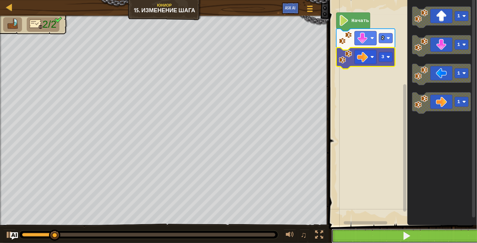
click at [360, 228] on button at bounding box center [407, 236] width 150 height 14
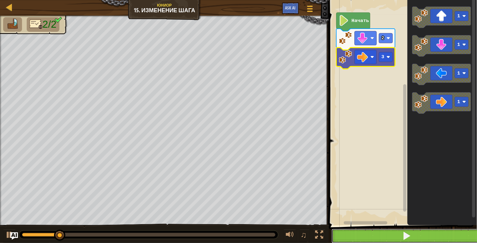
click at [360, 228] on button at bounding box center [407, 236] width 150 height 14
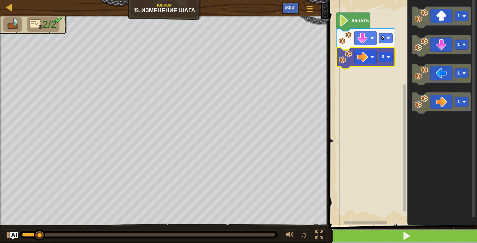
click at [360, 228] on button at bounding box center [407, 236] width 150 height 14
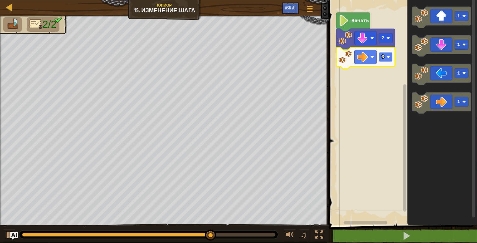
click at [388, 54] on rect "Рабочая область Blockly" at bounding box center [386, 57] width 14 height 10
click at [385, 59] on rect "Рабочая область Blockly" at bounding box center [386, 57] width 14 height 10
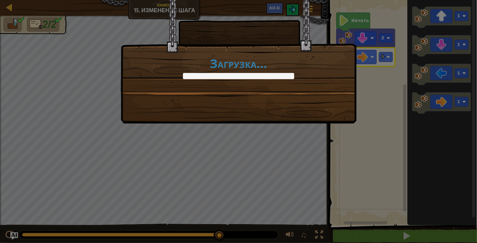
click at [241, 161] on div "Загрузка..." at bounding box center [238, 121] width 477 height 243
click at [253, 154] on div "Загрузка..." at bounding box center [238, 121] width 477 height 243
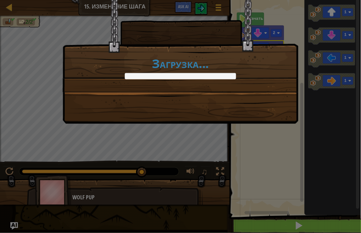
click at [13, 223] on div "Загрузка..." at bounding box center [180, 116] width 361 height 233
click at [93, 101] on div "Загрузка..." at bounding box center [181, 61] width 236 height 123
drag, startPoint x: 101, startPoint y: 104, endPoint x: 105, endPoint y: 101, distance: 5.2
